Goal: Information Seeking & Learning: Learn about a topic

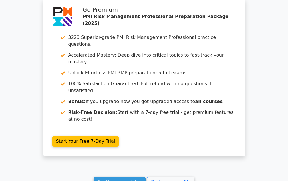
scroll to position [514, 0]
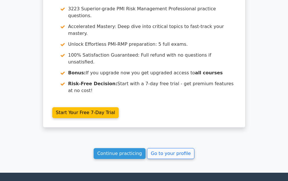
drag, startPoint x: 132, startPoint y: 98, endPoint x: 145, endPoint y: 113, distance: 19.9
click at [132, 148] on link "Continue practicing" at bounding box center [120, 153] width 52 height 11
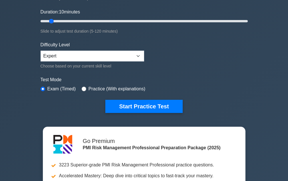
scroll to position [114, 0]
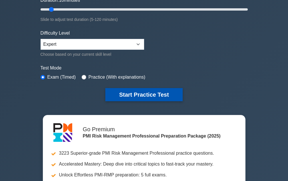
click at [129, 93] on button "Start Practice Test" at bounding box center [143, 94] width 77 height 13
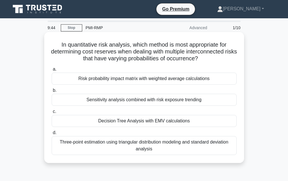
click at [153, 124] on div "Decision Tree Analysis with EMV calculations" at bounding box center [144, 121] width 185 height 12
click at [52, 113] on input "c. Decision Tree Analysis with EMV calculations" at bounding box center [52, 112] width 0 height 4
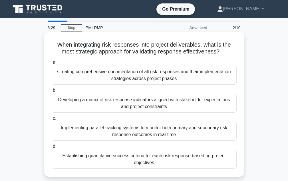
click at [154, 110] on div "Developing a matrix of risk response indicators aligned with stakeholder expect…" at bounding box center [144, 103] width 185 height 19
click at [52, 92] on input "b. Developing a matrix of risk response indicators aligned with stakeholder exp…" at bounding box center [52, 90] width 0 height 4
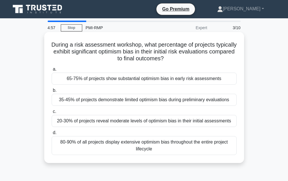
click at [118, 80] on div "65-75% of projects show substantial optimism bias in early risk assessments" at bounding box center [144, 78] width 185 height 12
click at [52, 71] on input "a. 65-75% of projects show substantial optimism bias in early risk assessments" at bounding box center [52, 69] width 0 height 4
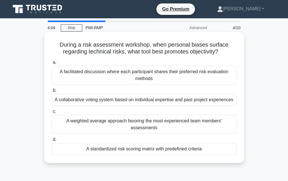
click at [133, 101] on div "A collaborative voting system based on individual expertise and past project ex…" at bounding box center [144, 100] width 185 height 12
click at [52, 92] on input "b. A collaborative voting system based on individual expertise and past project…" at bounding box center [52, 90] width 0 height 4
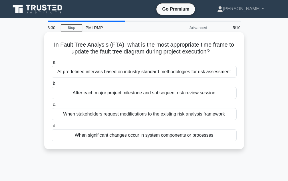
click at [157, 72] on div "At predefined intervals based on industry standard methodologies for risk asses…" at bounding box center [144, 72] width 185 height 12
click at [52, 64] on input "a. At predefined intervals based on industry standard methodologies for risk as…" at bounding box center [52, 63] width 0 height 4
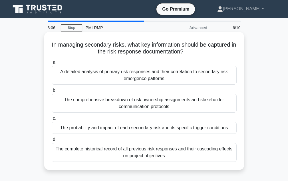
click at [170, 100] on div "The comprehensive breakdown of risk ownership assignments and stakeholder commu…" at bounding box center [144, 103] width 185 height 19
click at [52, 92] on input "b. The comprehensive breakdown of risk ownership assignments and stakeholder co…" at bounding box center [52, 90] width 0 height 4
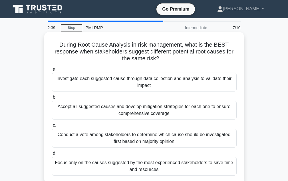
click at [125, 115] on div "Accept all suggested causes and develop mitigation strategies for each one to e…" at bounding box center [144, 109] width 185 height 19
click at [52, 99] on input "b. Accept all suggested causes and develop mitigation strategies for each one t…" at bounding box center [52, 97] width 0 height 4
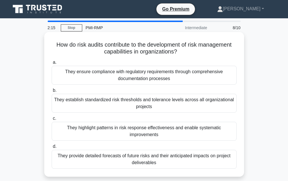
click at [143, 82] on div "They ensure compliance with regulatory requirements through comprehensive docum…" at bounding box center [144, 75] width 185 height 19
click at [52, 64] on input "a. They ensure compliance with regulatory requirements through comprehensive do…" at bounding box center [52, 63] width 0 height 4
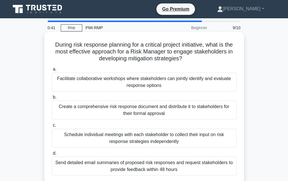
click at [144, 140] on div "Schedule individual meetings with each stakeholder to collect their input on ri…" at bounding box center [144, 137] width 185 height 19
click at [52, 127] on input "c. Schedule individual meetings with each stakeholder to collect their input on…" at bounding box center [52, 125] width 0 height 4
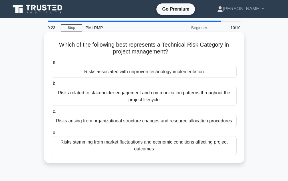
click at [166, 76] on div "Risks associated with unproven technology implementation" at bounding box center [144, 72] width 185 height 12
click at [52, 64] on input "a. Risks associated with unproven technology implementation" at bounding box center [52, 63] width 0 height 4
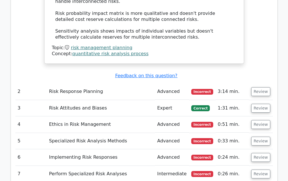
scroll to position [799, 0]
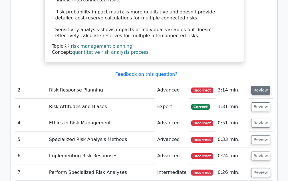
drag, startPoint x: 257, startPoint y: 45, endPoint x: 255, endPoint y: 47, distance: 3.2
click at [257, 86] on button "Review" at bounding box center [260, 90] width 19 height 9
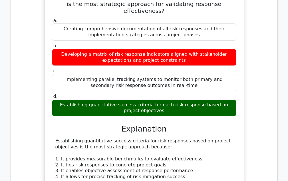
scroll to position [999, 0]
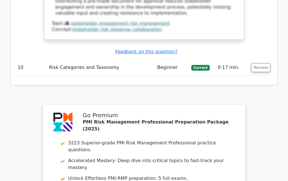
scroll to position [1570, 0]
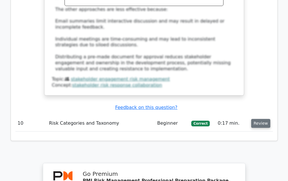
click at [263, 119] on button "Review" at bounding box center [260, 123] width 19 height 9
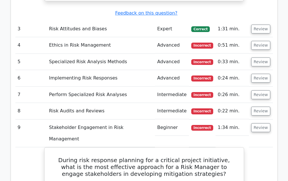
scroll to position [1227, 0]
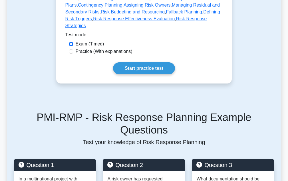
scroll to position [371, 0]
